Goal: Task Accomplishment & Management: Use online tool/utility

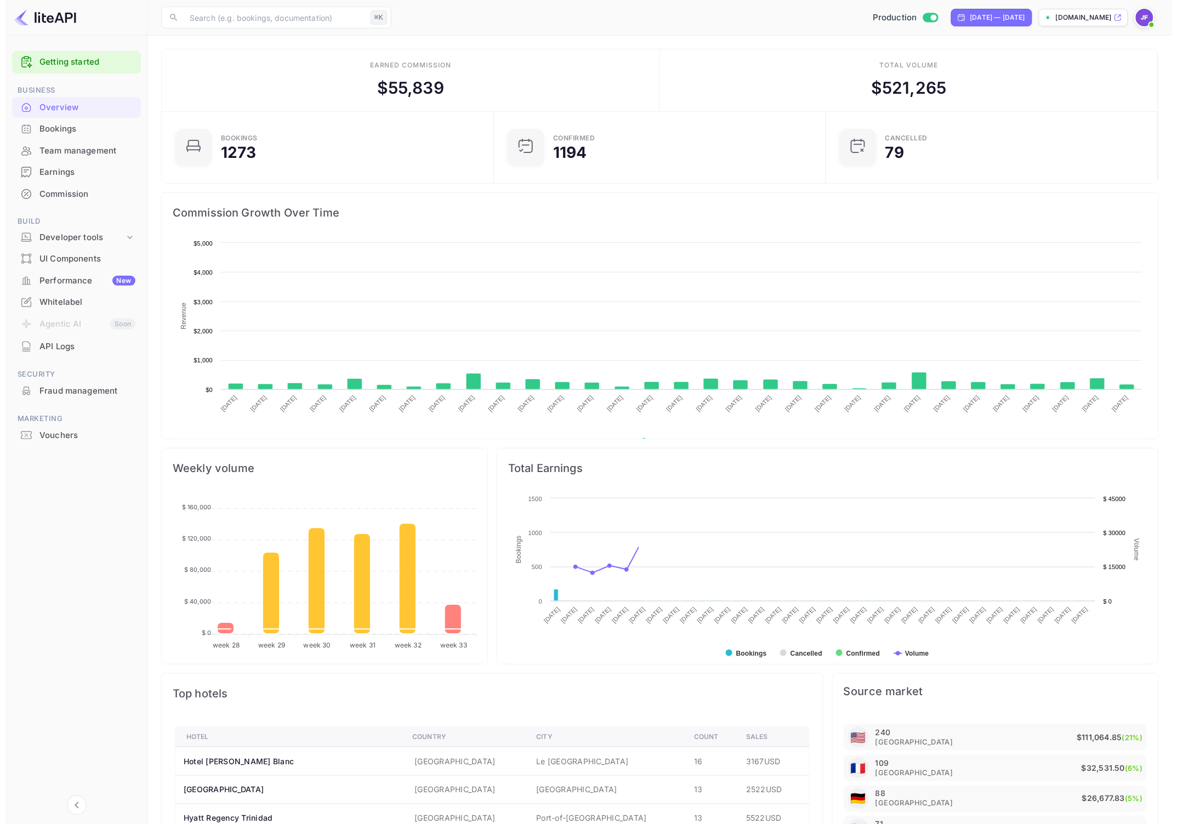
scroll to position [168, 315]
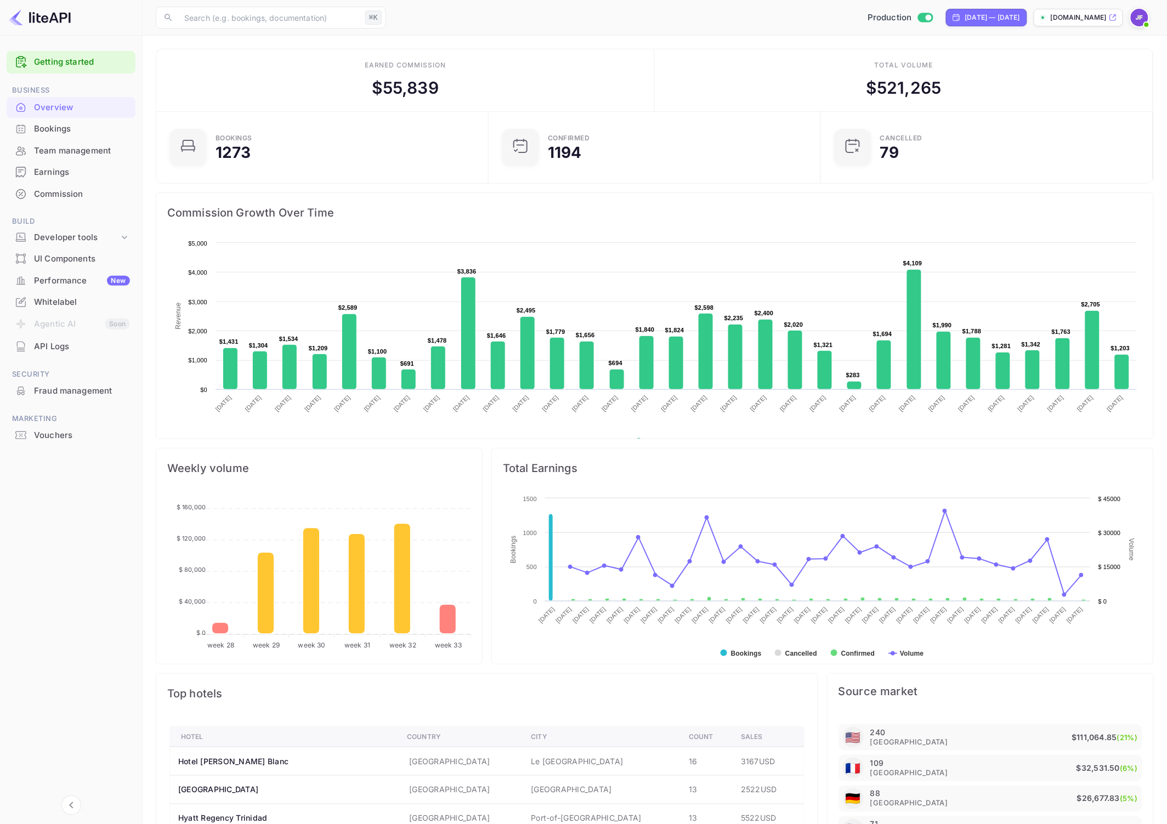
click at [76, 135] on div "Bookings" at bounding box center [71, 128] width 129 height 21
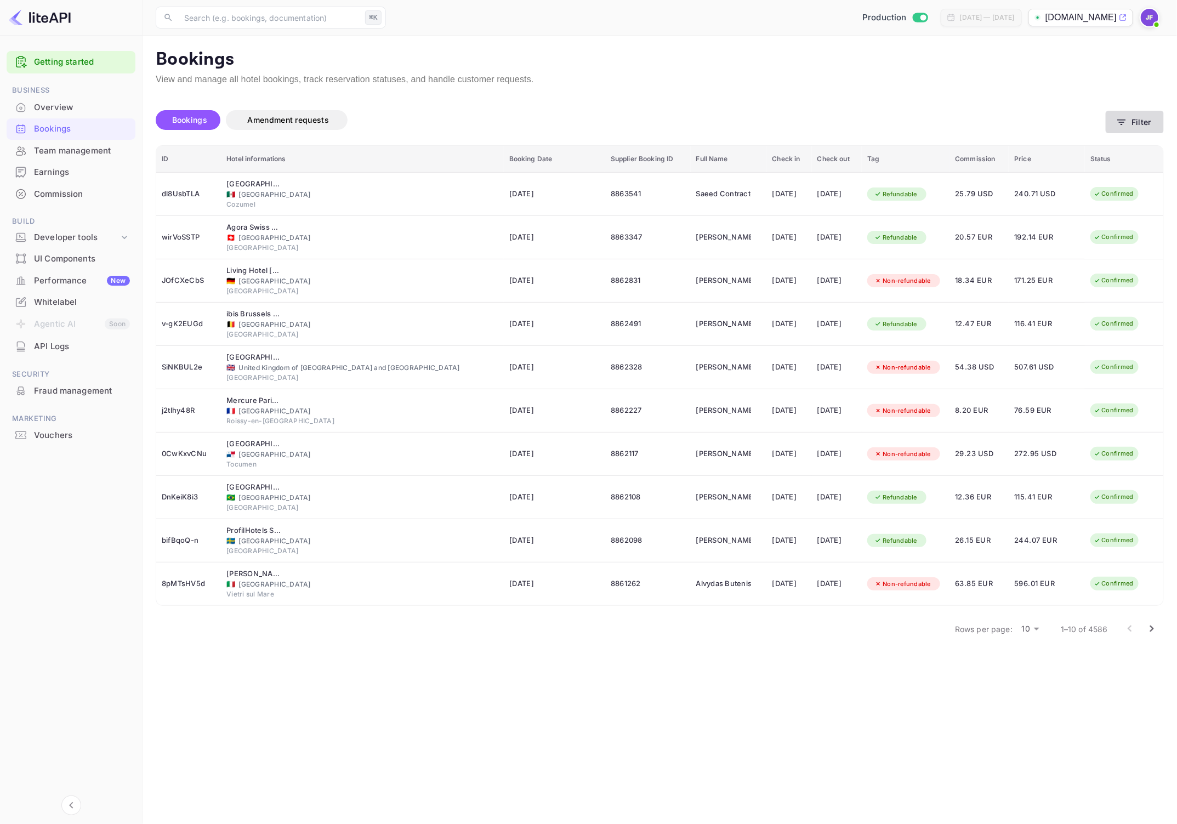
click at [1128, 120] on button "Filter" at bounding box center [1135, 122] width 58 height 22
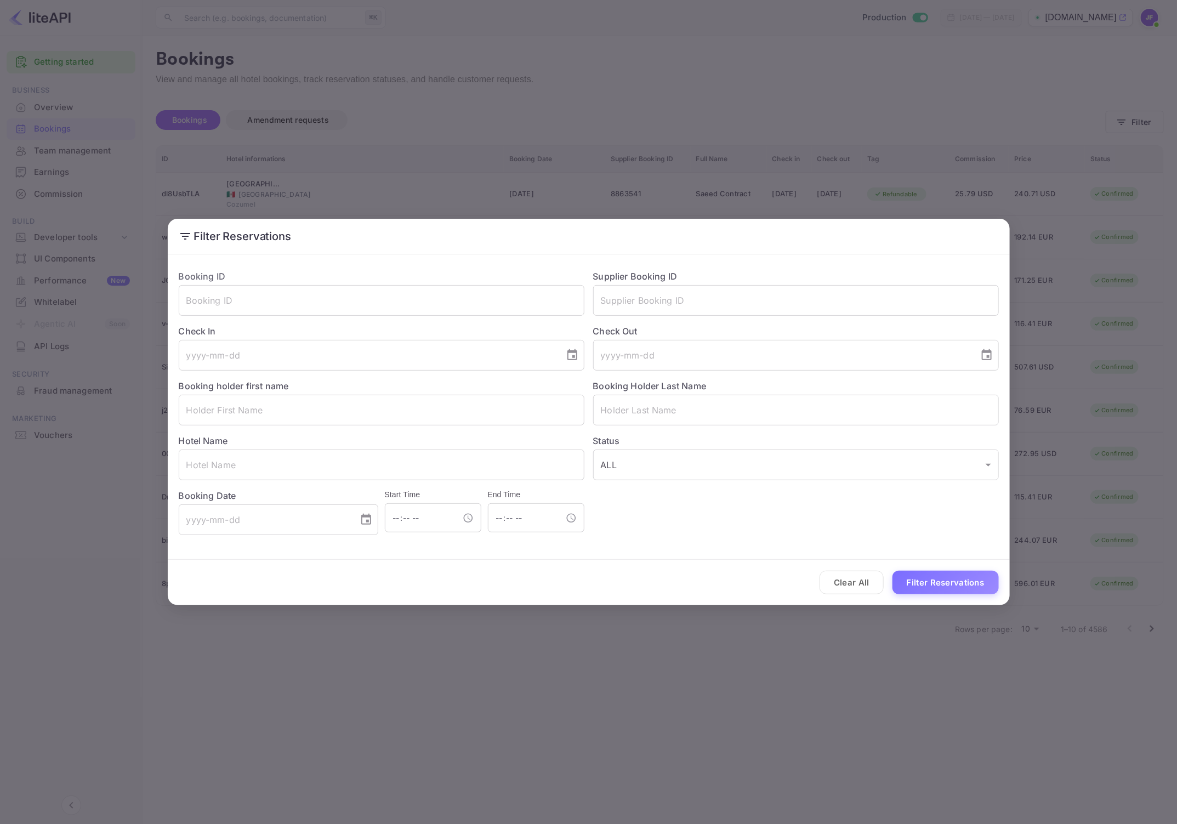
click at [479, 666] on div "Filter Reservations Booking ID ​ Supplier Booking ID ​ Check In ​ Check Out ​ B…" at bounding box center [588, 412] width 1177 height 824
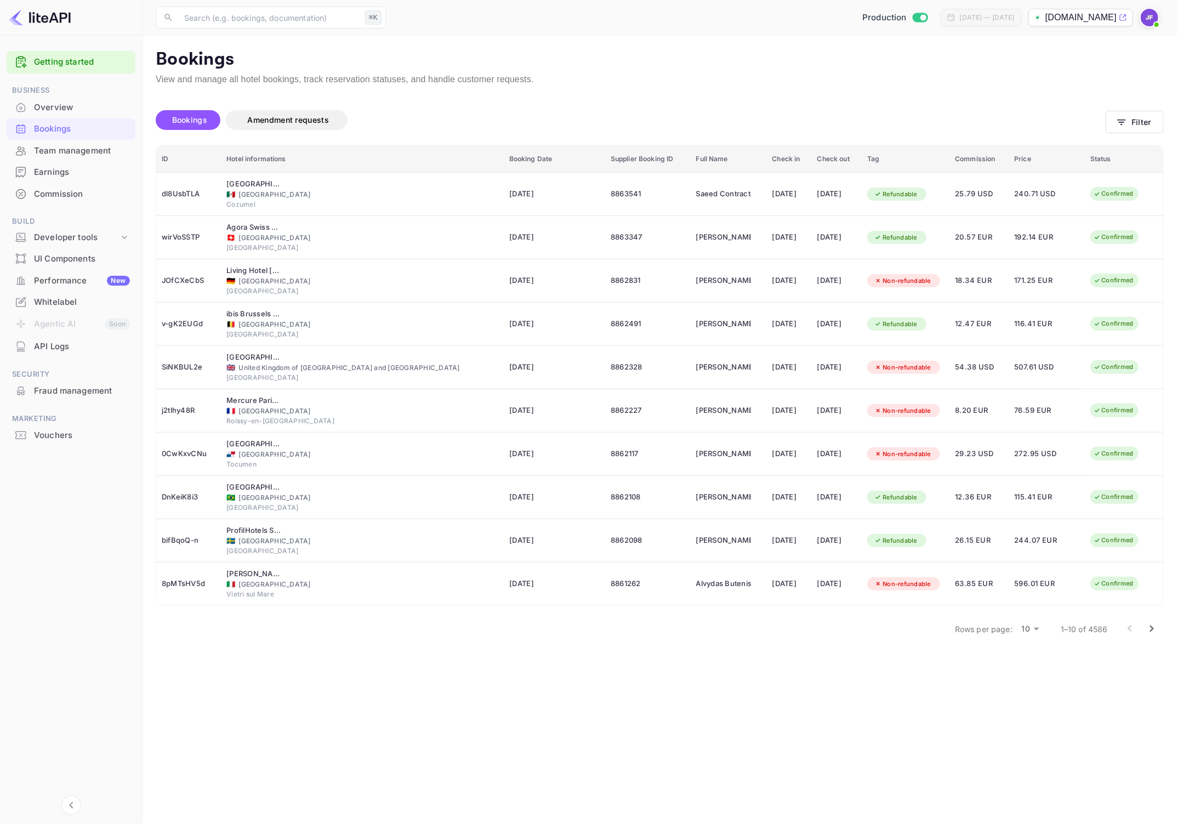
drag, startPoint x: 164, startPoint y: 107, endPoint x: 181, endPoint y: 114, distance: 18.7
click at [164, 107] on div "Bookings Amendment requests" at bounding box center [631, 122] width 950 height 46
click at [182, 115] on span "Bookings" at bounding box center [189, 119] width 35 height 9
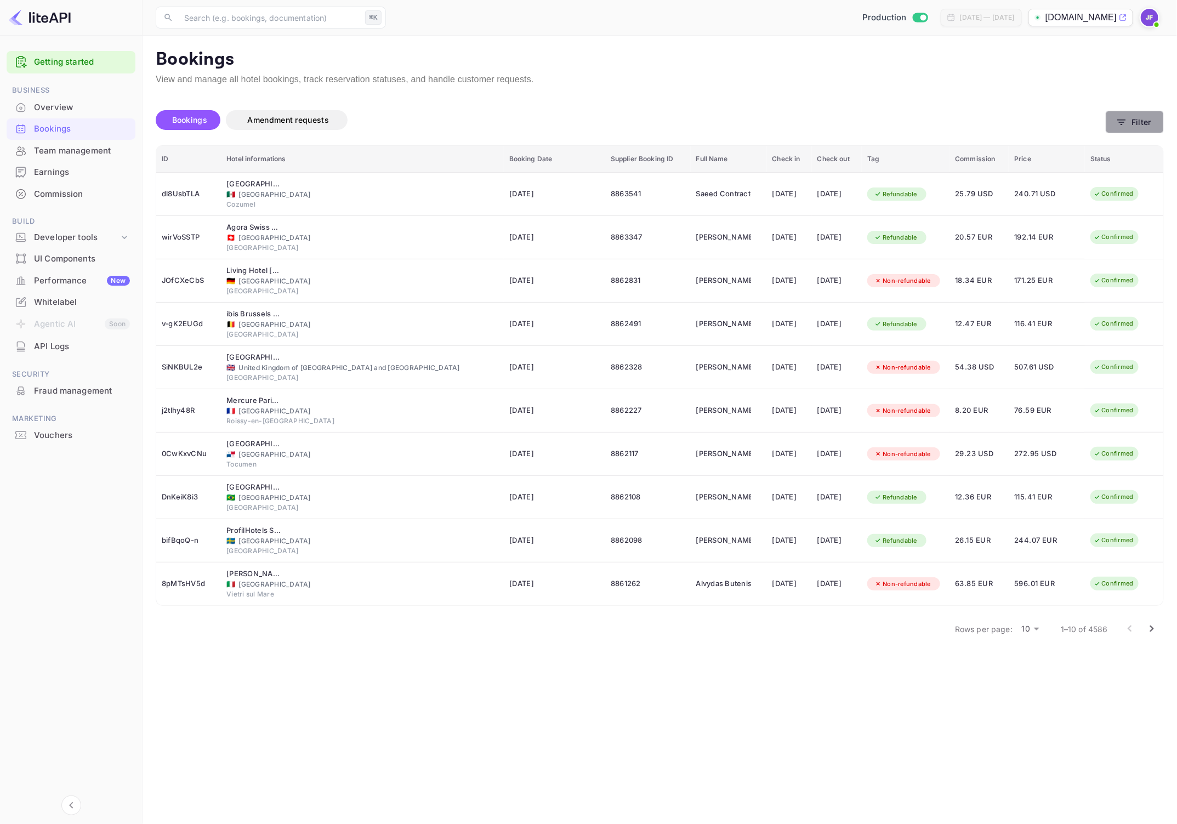
click at [1133, 121] on button "Filter" at bounding box center [1135, 122] width 58 height 22
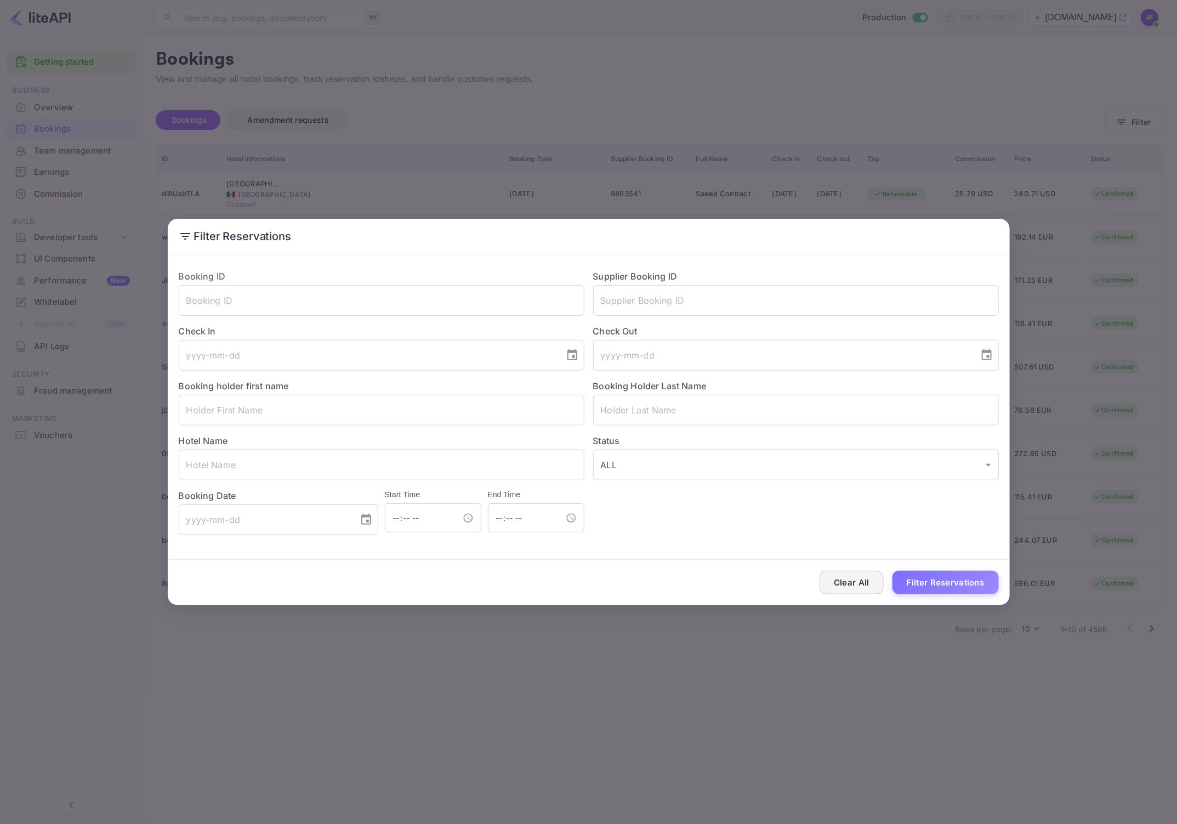
click at [860, 580] on button "Clear All" at bounding box center [852, 583] width 64 height 24
click at [904, 581] on button "Filter Reservations" at bounding box center [946, 583] width 106 height 24
